Goal: Information Seeking & Learning: Learn about a topic

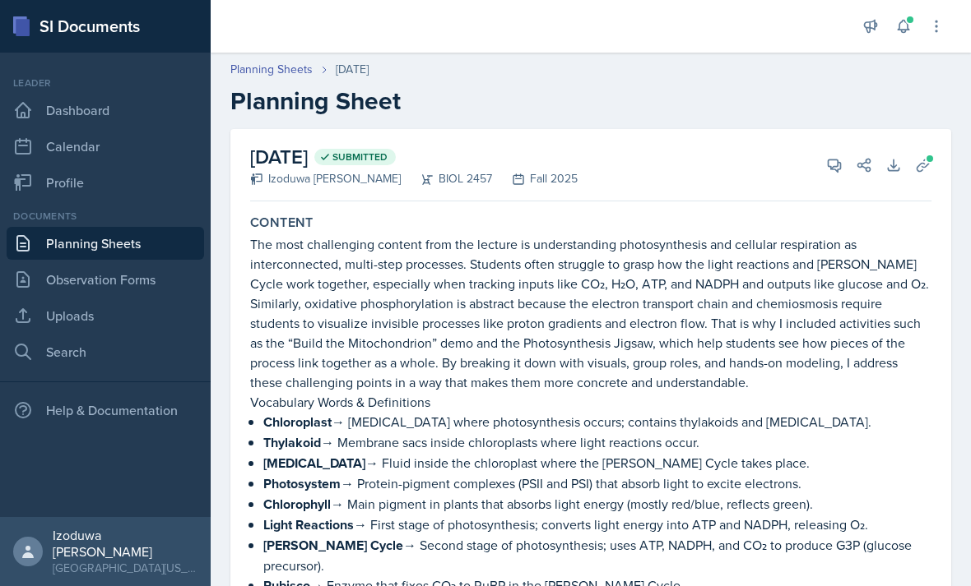
click at [261, 249] on p "The most challenging content from the lecture is understanding photosynthesis a…" at bounding box center [590, 313] width 681 height 158
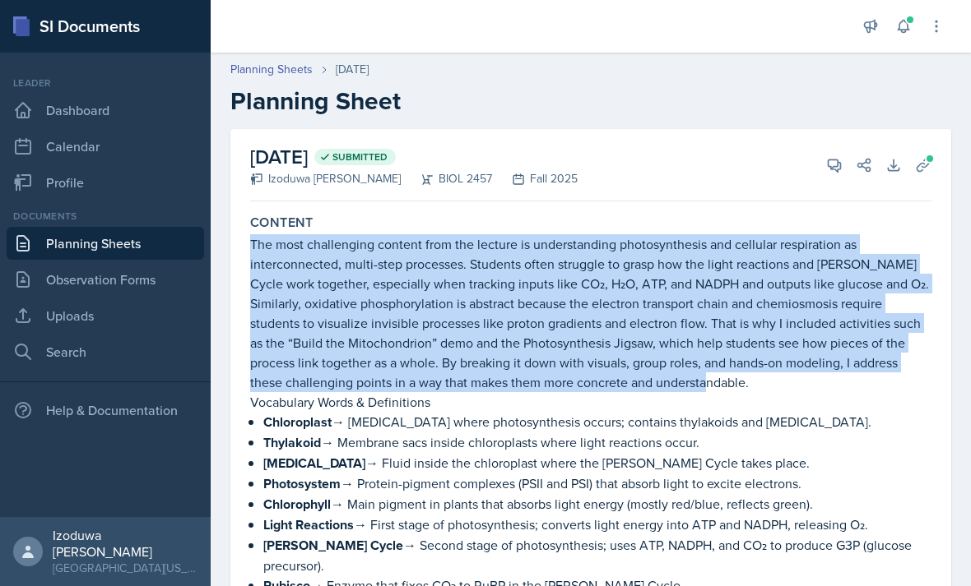
click at [261, 249] on p "The most challenging content from the lecture is understanding photosynthesis a…" at bounding box center [590, 313] width 681 height 158
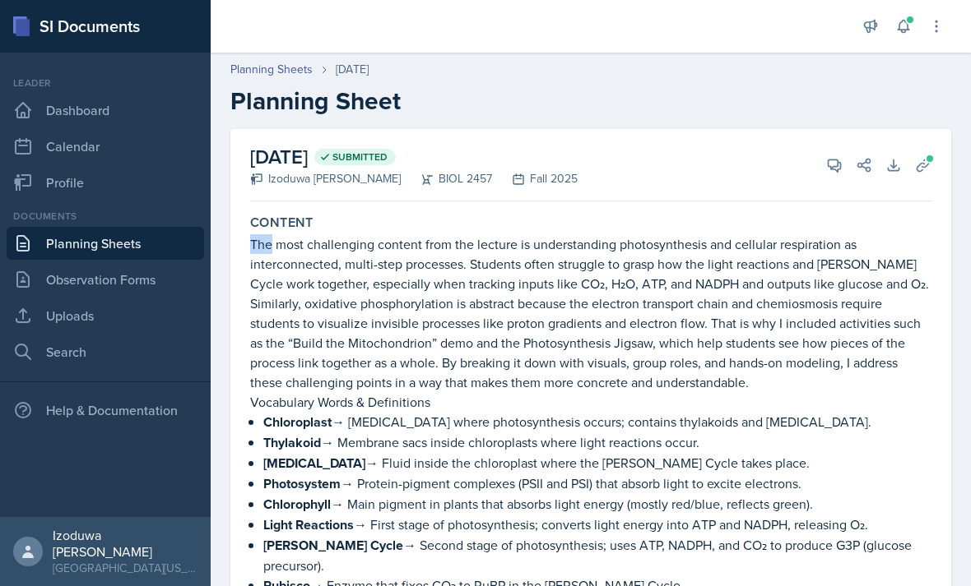
click at [261, 249] on p "The most challenging content from the lecture is understanding photosynthesis a…" at bounding box center [590, 313] width 681 height 158
click at [281, 244] on p "The most challenging content from the lecture is understanding photosynthesis a…" at bounding box center [590, 313] width 681 height 158
click at [318, 245] on p "The most challenging content from the lecture is understanding photosynthesis a…" at bounding box center [590, 313] width 681 height 158
click at [367, 246] on p "The most challenging content from the lecture is understanding photosynthesis a…" at bounding box center [590, 313] width 681 height 158
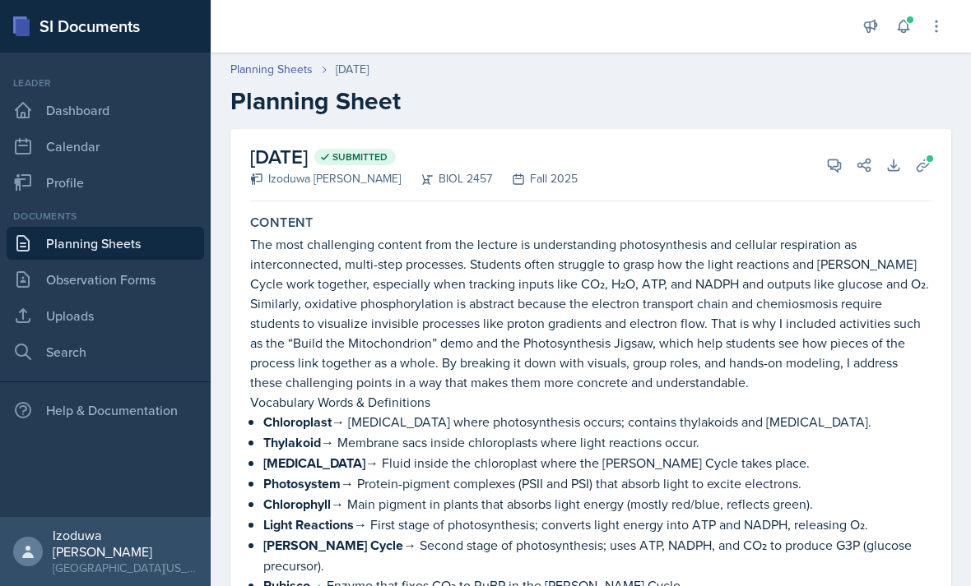
click at [408, 243] on p "The most challenging content from the lecture is understanding photosynthesis a…" at bounding box center [590, 313] width 681 height 158
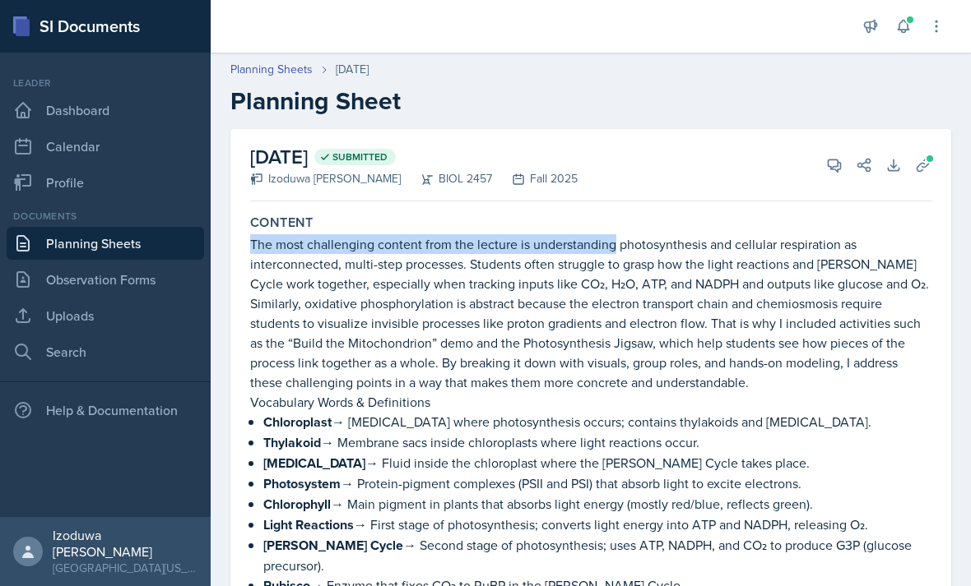
drag, startPoint x: 466, startPoint y: 243, endPoint x: 578, endPoint y: 248, distance: 111.9
click at [578, 248] on p "The most challenging content from the lecture is understanding photosynthesis a…" at bounding box center [590, 313] width 681 height 158
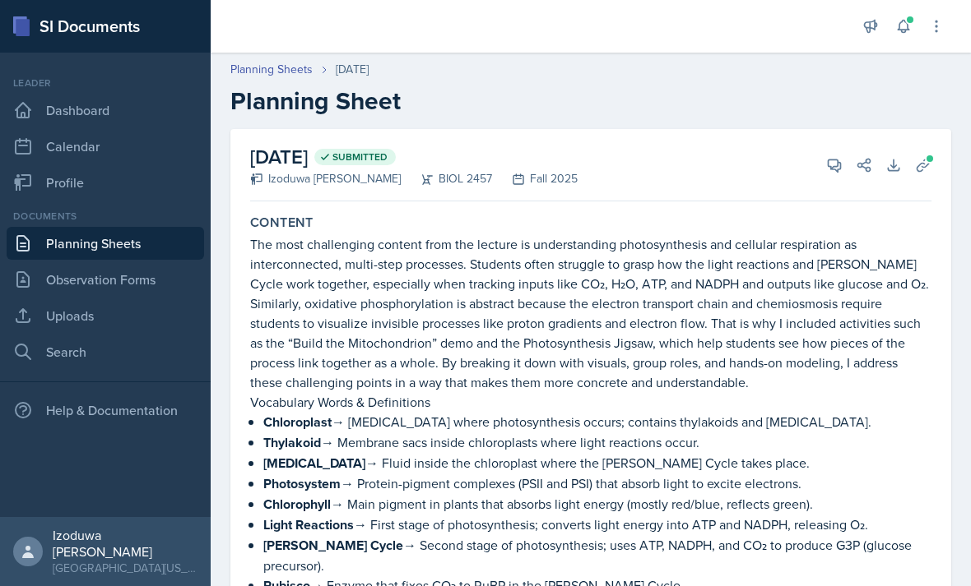
click at [695, 229] on div "Content" at bounding box center [590, 223] width 681 height 16
drag, startPoint x: 404, startPoint y: 237, endPoint x: 492, endPoint y: 243, distance: 88.3
click at [492, 243] on p "The most challenging content from the lecture is understanding photosynthesis a…" at bounding box center [590, 313] width 681 height 158
click at [660, 113] on h2 "Planning Sheet" at bounding box center [590, 101] width 721 height 30
